Goal: Information Seeking & Learning: Learn about a topic

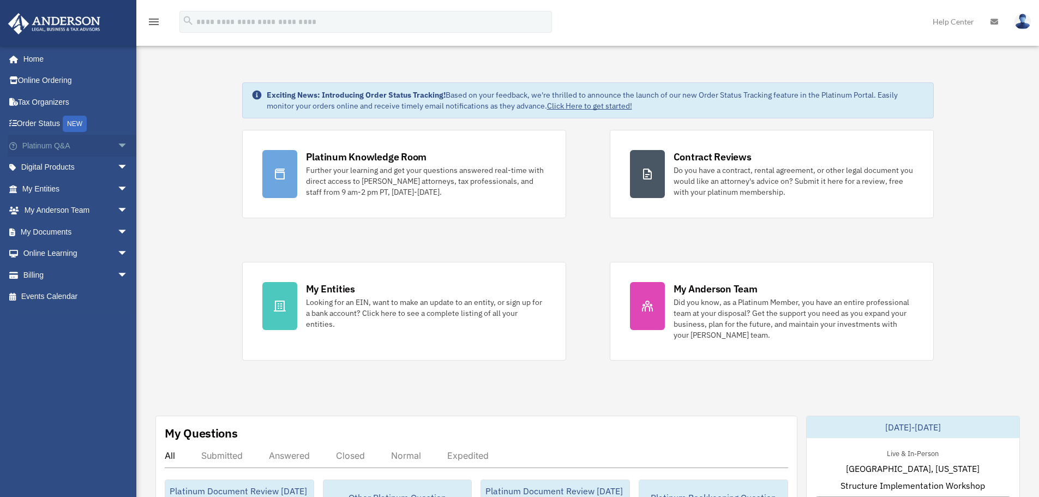
click at [99, 144] on link "Platinum Q&A arrow_drop_down" at bounding box center [76, 146] width 137 height 22
click at [117, 150] on span "arrow_drop_down" at bounding box center [128, 146] width 22 height 22
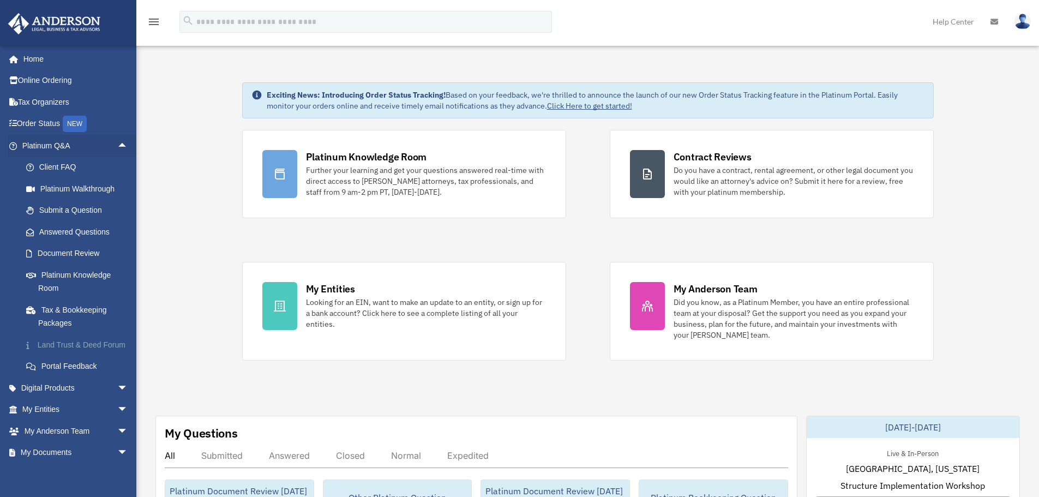
click at [89, 339] on link "Land Trust & Deed Forum" at bounding box center [79, 345] width 129 height 22
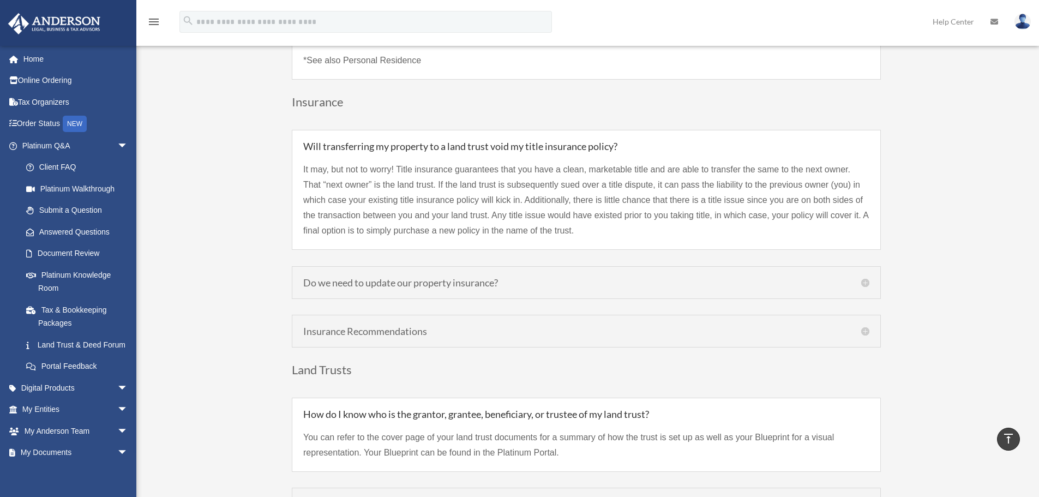
scroll to position [2509, 0]
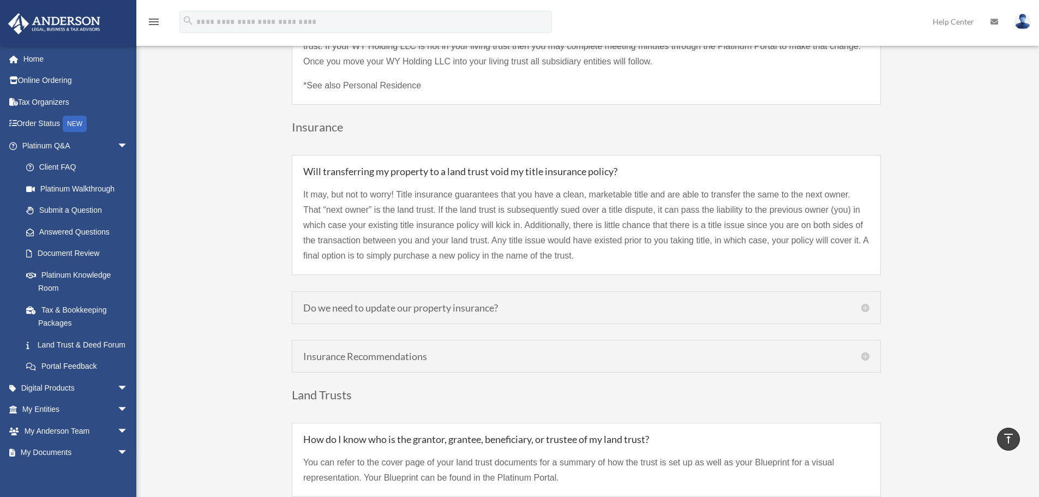
click at [584, 303] on h5 "Do we need to update our property insurance?" at bounding box center [586, 308] width 566 height 10
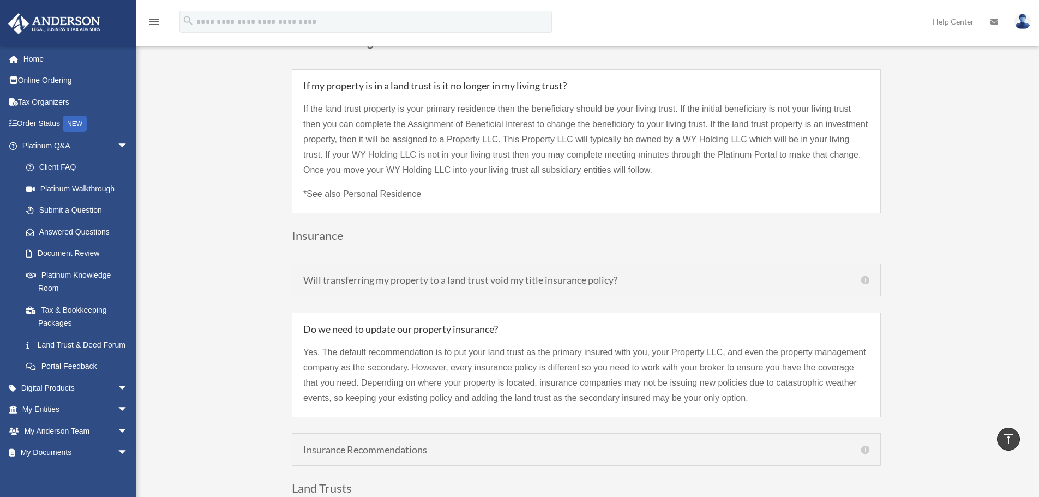
scroll to position [2400, 0]
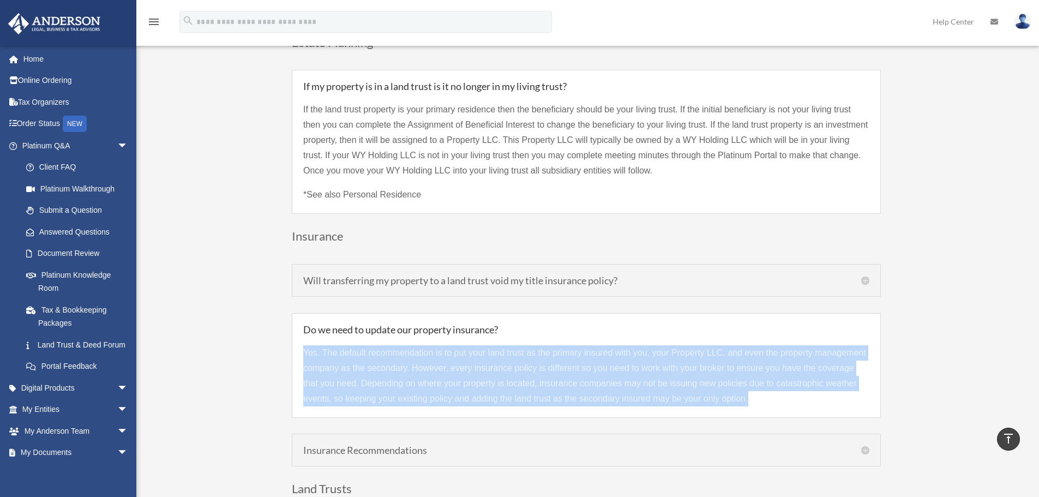
drag, startPoint x: 750, startPoint y: 381, endPoint x: 290, endPoint y: 337, distance: 462.4
click at [290, 337] on div "Land Trust & Deed Forum Table of Contents 00:33 – What is a Trust? 01:40 – What…" at bounding box center [586, 380] width 815 height 5412
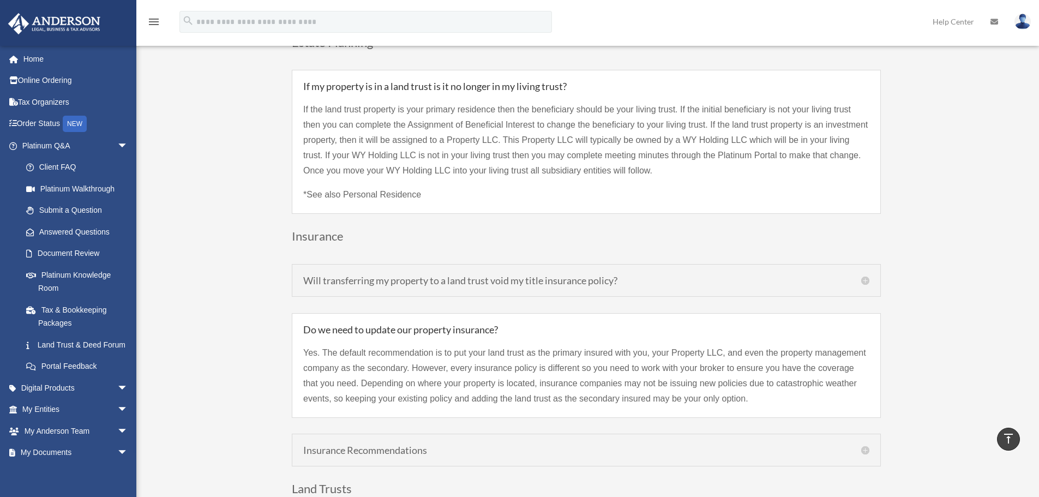
click at [568, 407] on div "Will transferring my property to a land trust void my title insurance policy? I…" at bounding box center [586, 365] width 589 height 202
